Goal: Transaction & Acquisition: Obtain resource

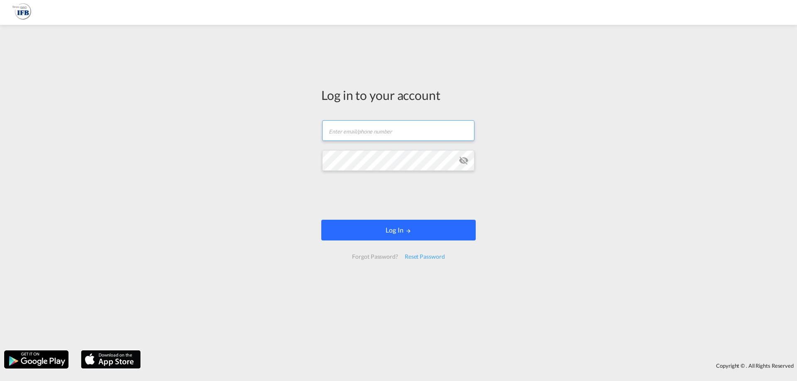
type input "s.lequeux@france-ifbgroup.net"
click at [409, 229] on md-icon "LOGIN" at bounding box center [408, 231] width 6 height 6
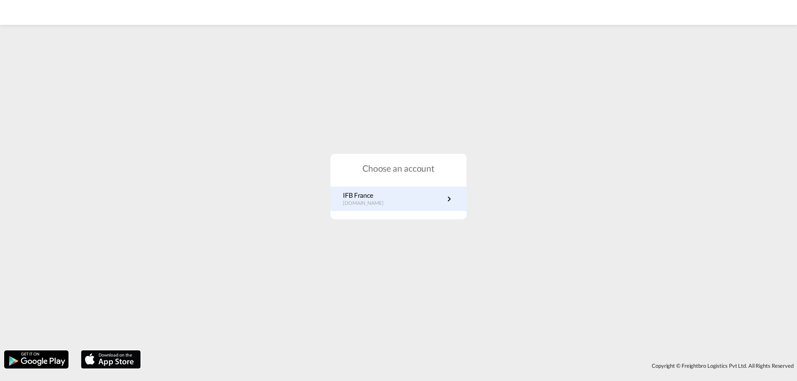
click at [375, 194] on p "IFB France" at bounding box center [367, 195] width 49 height 9
click at [408, 201] on link "IFB France fr.portal.ifb.com" at bounding box center [398, 199] width 111 height 16
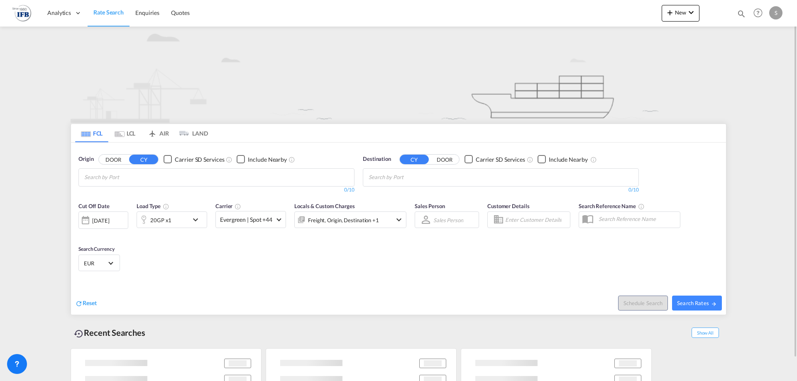
click at [163, 176] on input "Chips input." at bounding box center [123, 177] width 79 height 13
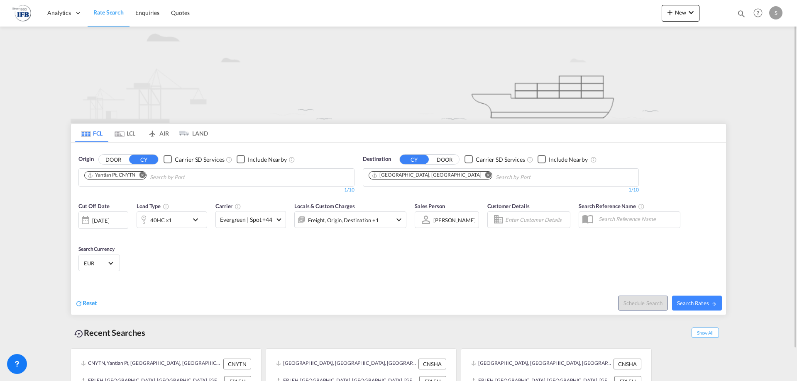
click at [122, 220] on div "[DATE]" at bounding box center [103, 220] width 50 height 17
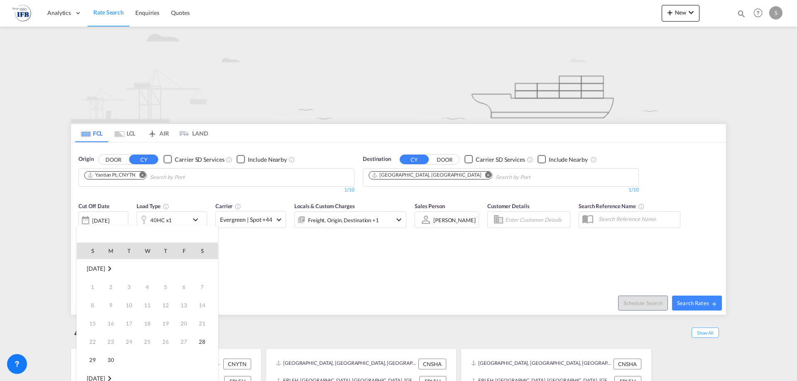
scroll to position [330, 0]
click at [148, 373] on span "1" at bounding box center [147, 379] width 17 height 17
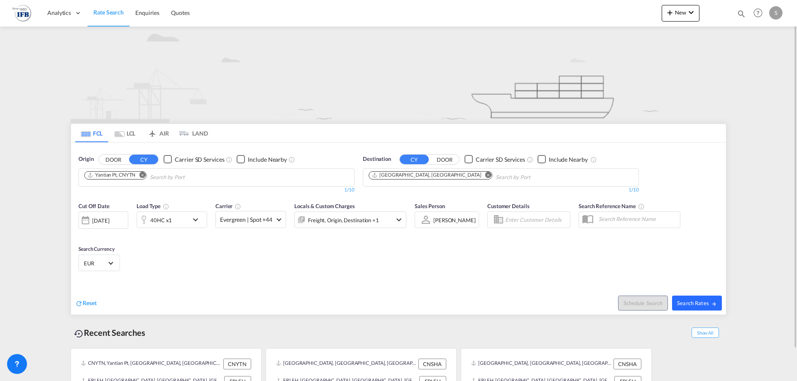
click at [689, 305] on span "Search Rates" at bounding box center [697, 303] width 40 height 7
type input "CNYTN to FRLEH / [DATE]"
click at [105, 222] on div "[DATE]" at bounding box center [100, 220] width 17 height 7
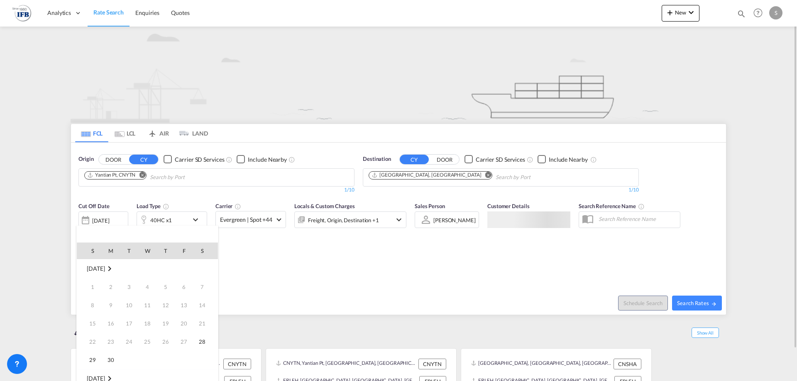
scroll to position [330, 0]
click at [151, 380] on span "1" at bounding box center [147, 379] width 17 height 17
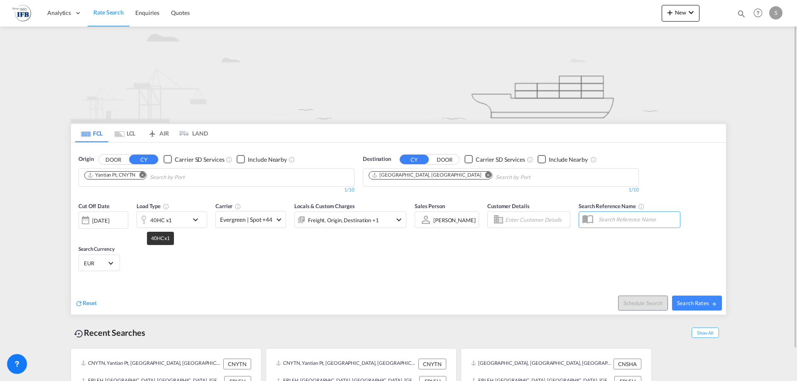
click at [160, 215] on div "40HC x1" at bounding box center [161, 221] width 22 height 12
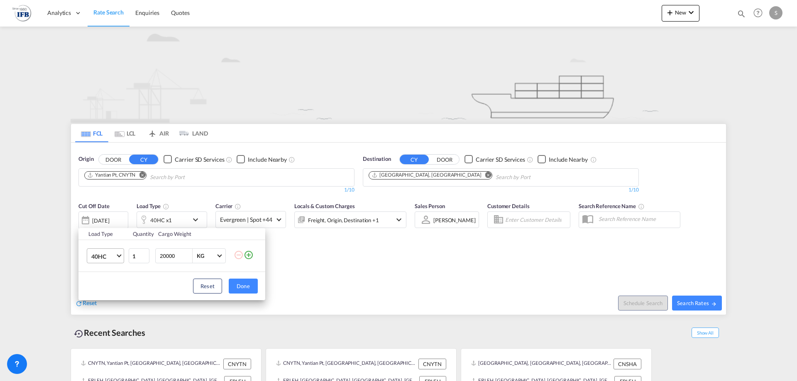
click at [108, 255] on span "40HC" at bounding box center [103, 257] width 24 height 8
click at [105, 208] on md-option "20GP" at bounding box center [113, 217] width 56 height 20
click at [258, 290] on div "Reset Done" at bounding box center [171, 286] width 187 height 28
click at [239, 282] on button "Done" at bounding box center [243, 286] width 29 height 15
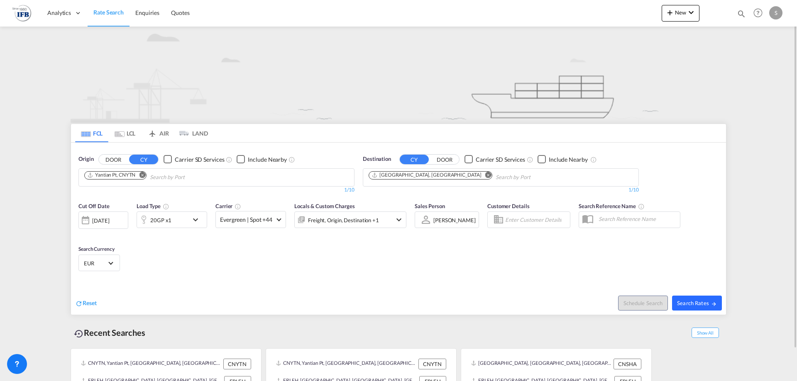
click at [689, 303] on span "Search Rates" at bounding box center [697, 303] width 40 height 7
type input "CNYTN to FRLEH / [DATE]"
